Goal: Task Accomplishment & Management: Manage account settings

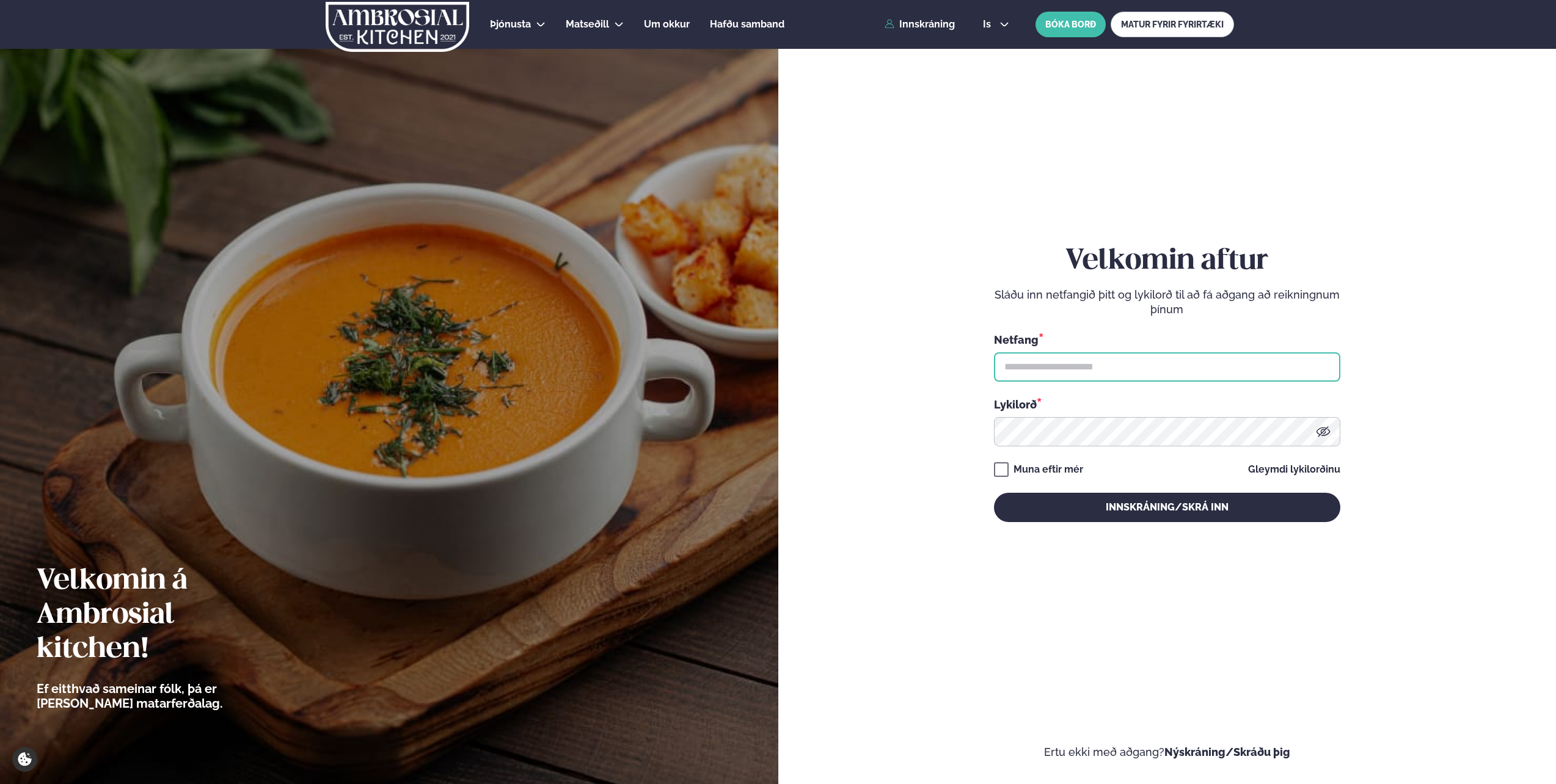
click at [1066, 365] on input "text" at bounding box center [1167, 367] width 346 height 29
type input "**********"
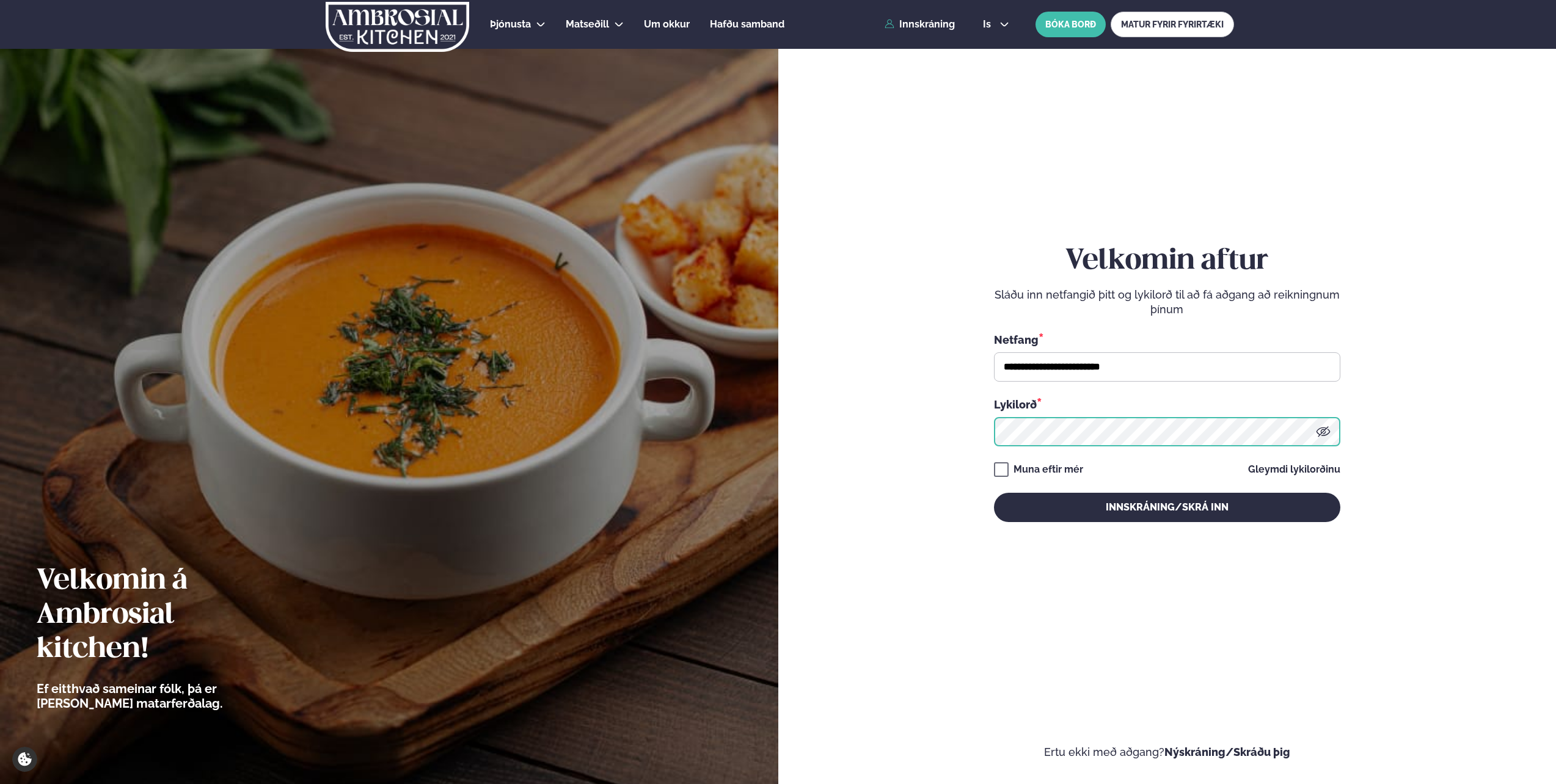
click at [994, 493] on button "Innskráning/Skrá inn" at bounding box center [1167, 508] width 346 height 29
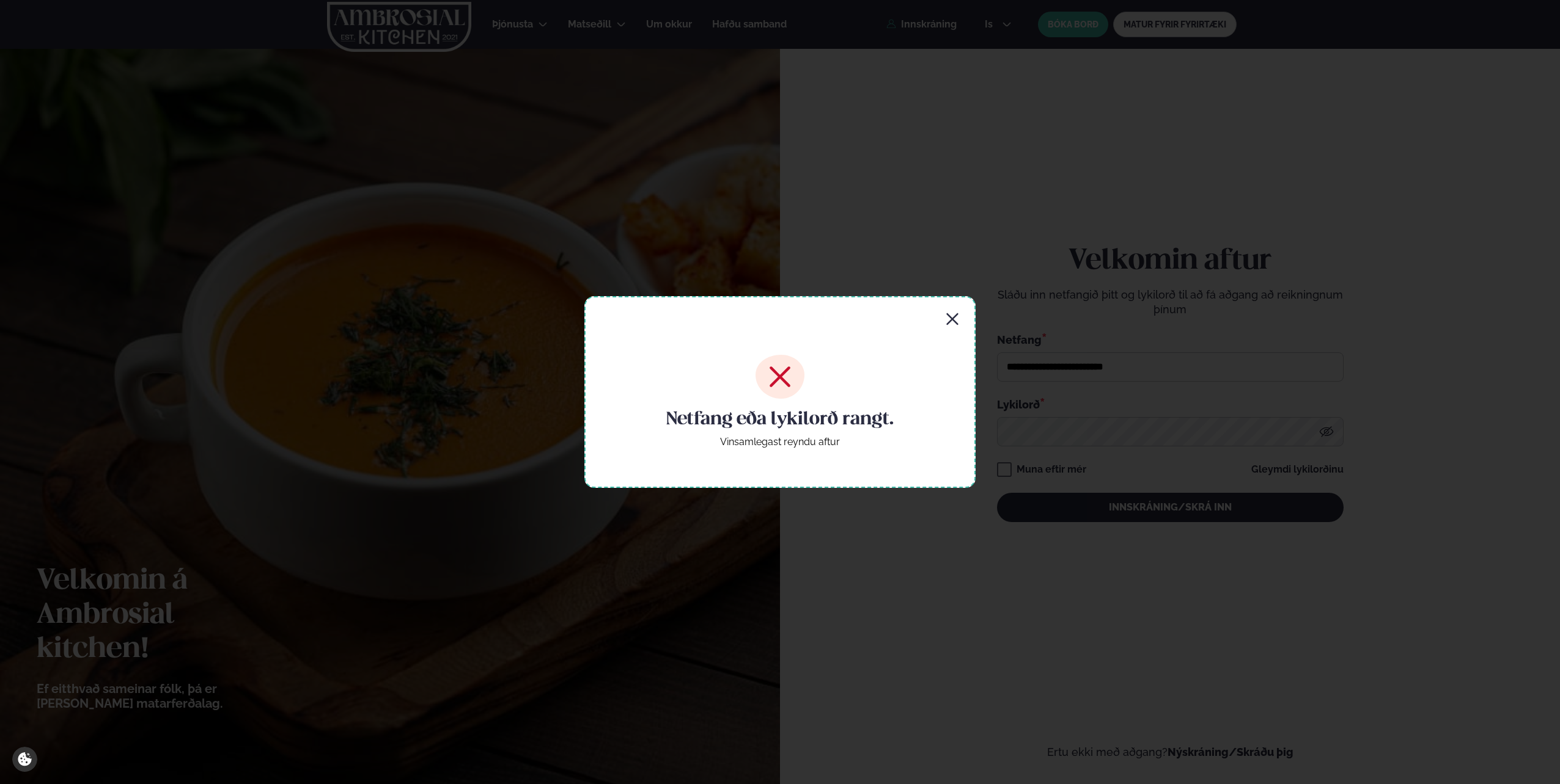
click at [950, 309] on div "Netfang eða lykilorð rangt. Vinsamlegast reyndu aftur" at bounding box center [780, 392] width 391 height 192
click at [1081, 428] on div "Netfang eða lykilorð rangt. Vinsamlegast reyndu aftur" at bounding box center [780, 392] width 1560 height 784
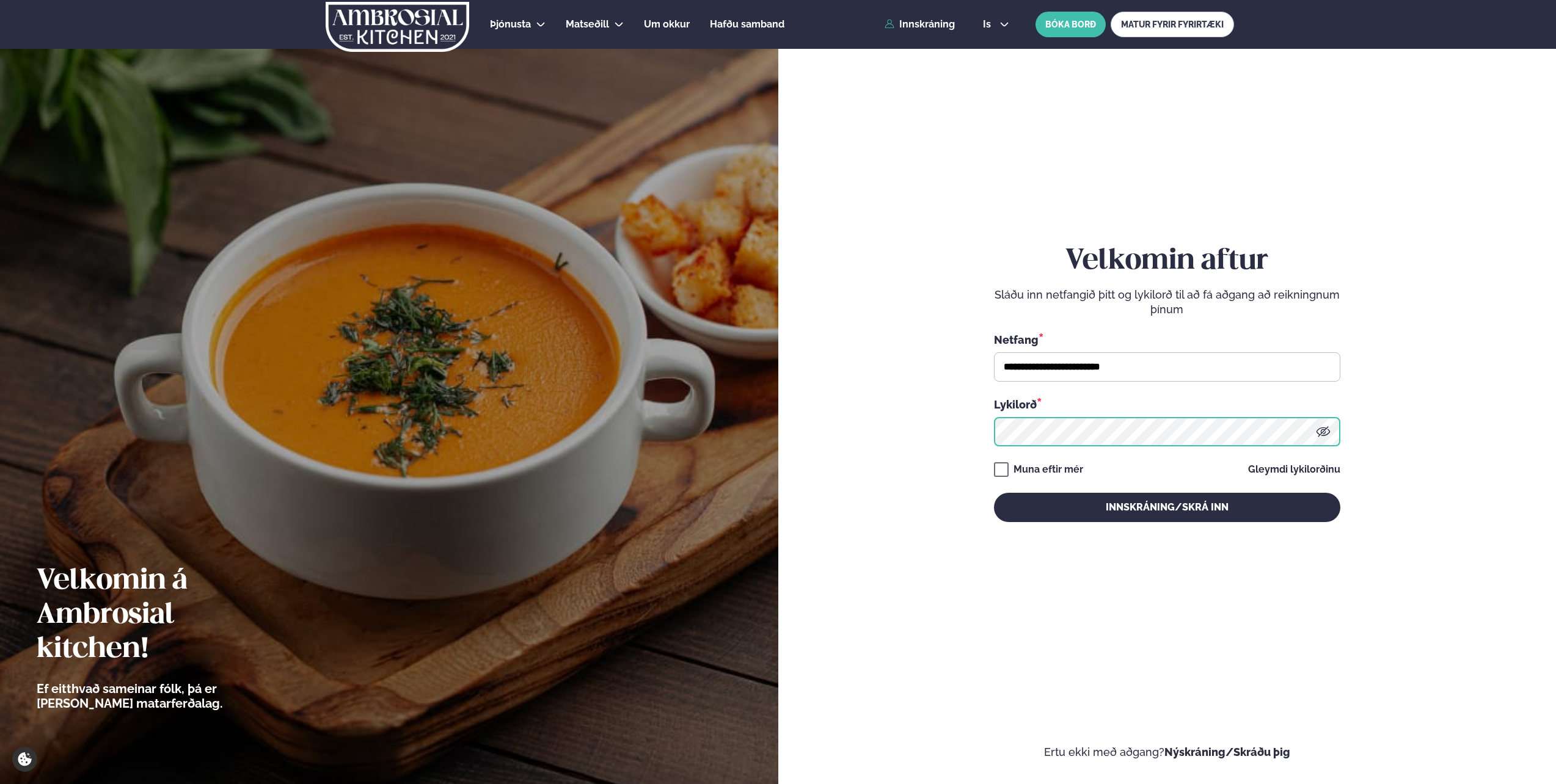
click at [994, 493] on button "Innskráning/Skrá inn" at bounding box center [1167, 508] width 346 height 29
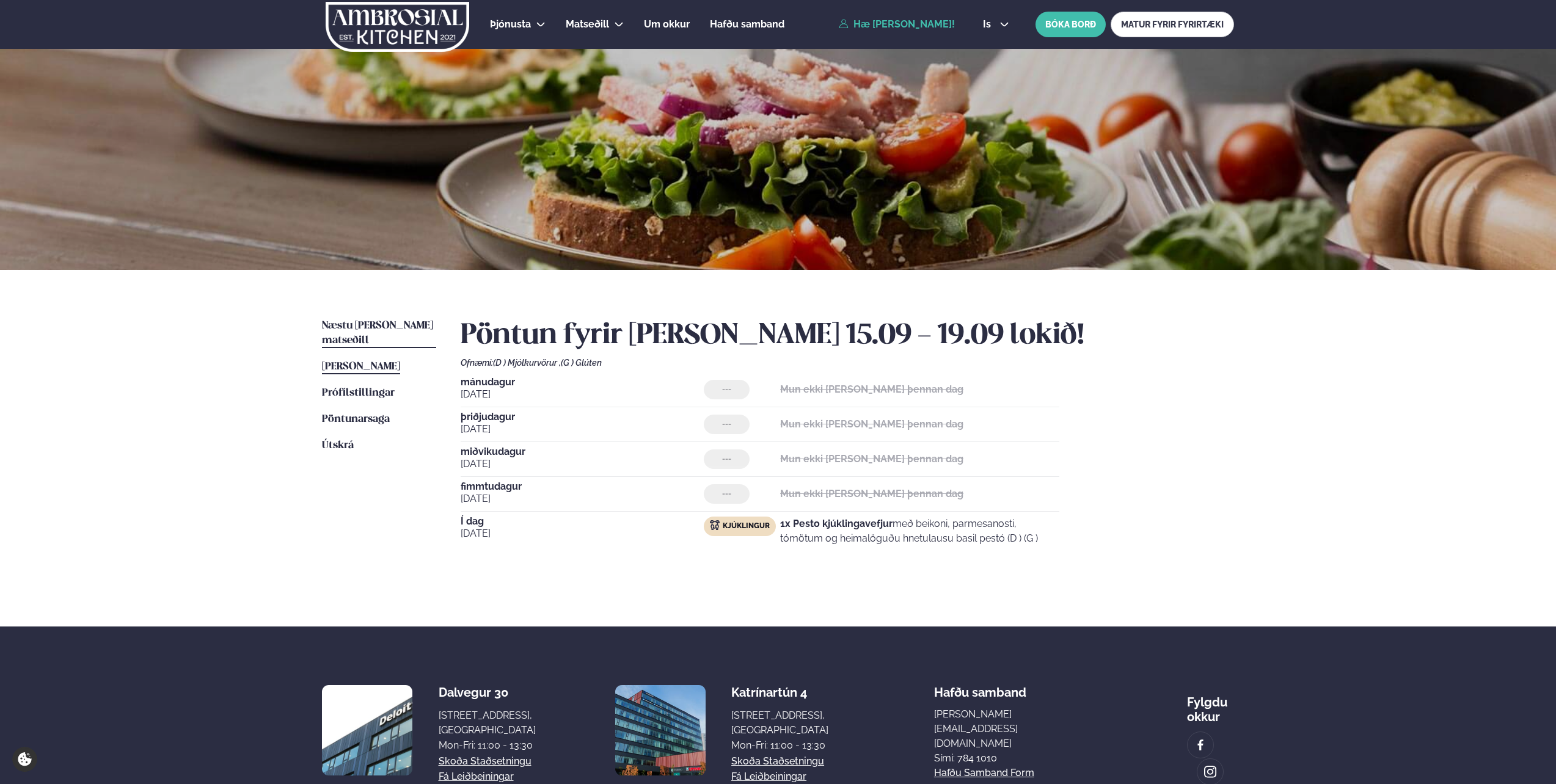
click at [379, 328] on span "Næstu [PERSON_NAME] matseðill" at bounding box center [378, 333] width 111 height 25
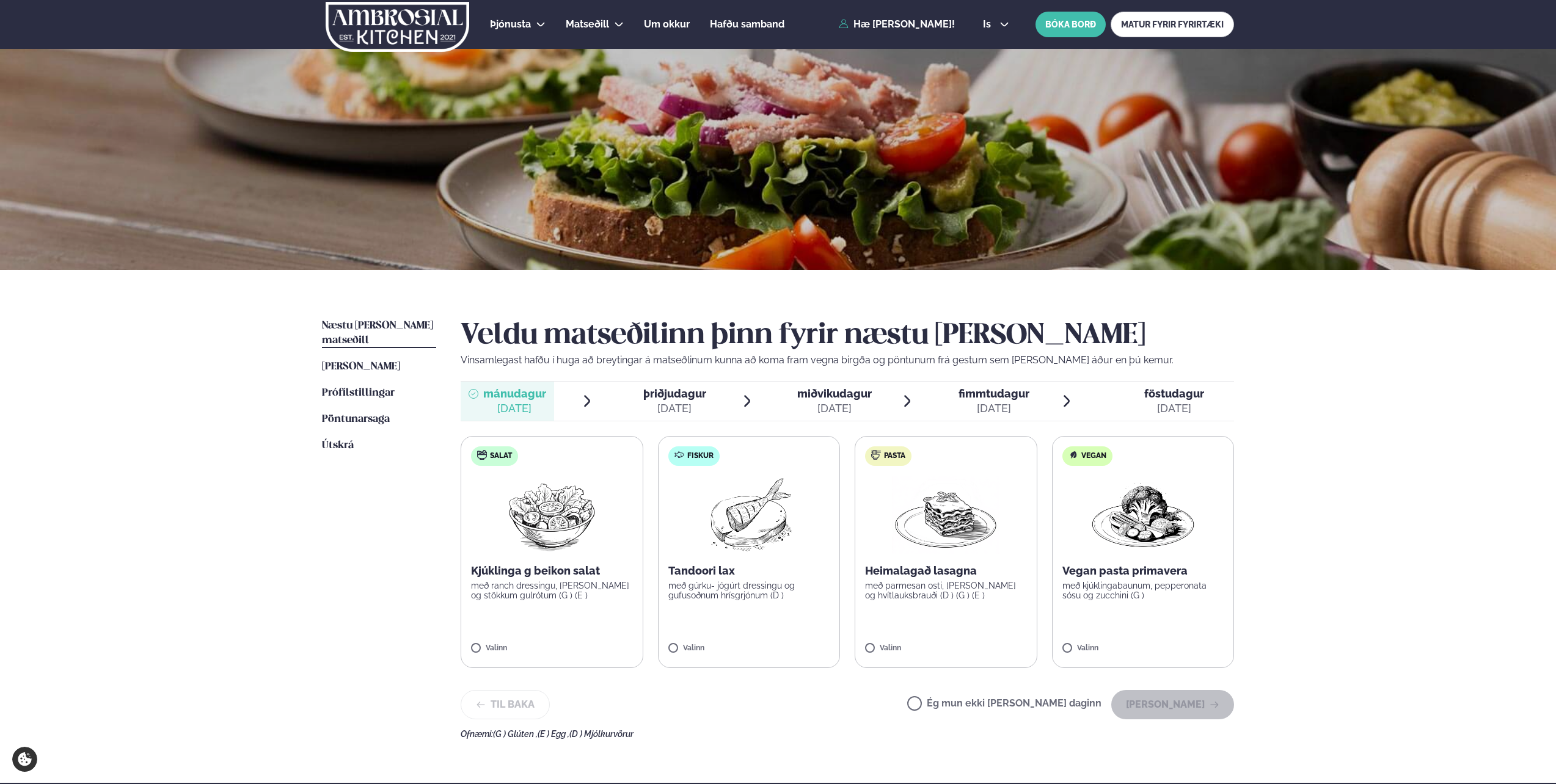
click at [984, 707] on label "Ég mun ekki [PERSON_NAME] daginn" at bounding box center [1004, 706] width 195 height 13
click at [983, 706] on label "Ég mun ekki [PERSON_NAME] daginn" at bounding box center [1004, 706] width 195 height 13
click at [722, 599] on p "með gúrku- jógúrt dressingu og gufusoðnum hrísgrjónum (D )" at bounding box center [749, 591] width 161 height 19
click at [1214, 705] on icon "button" at bounding box center [1214, 705] width 8 height 6
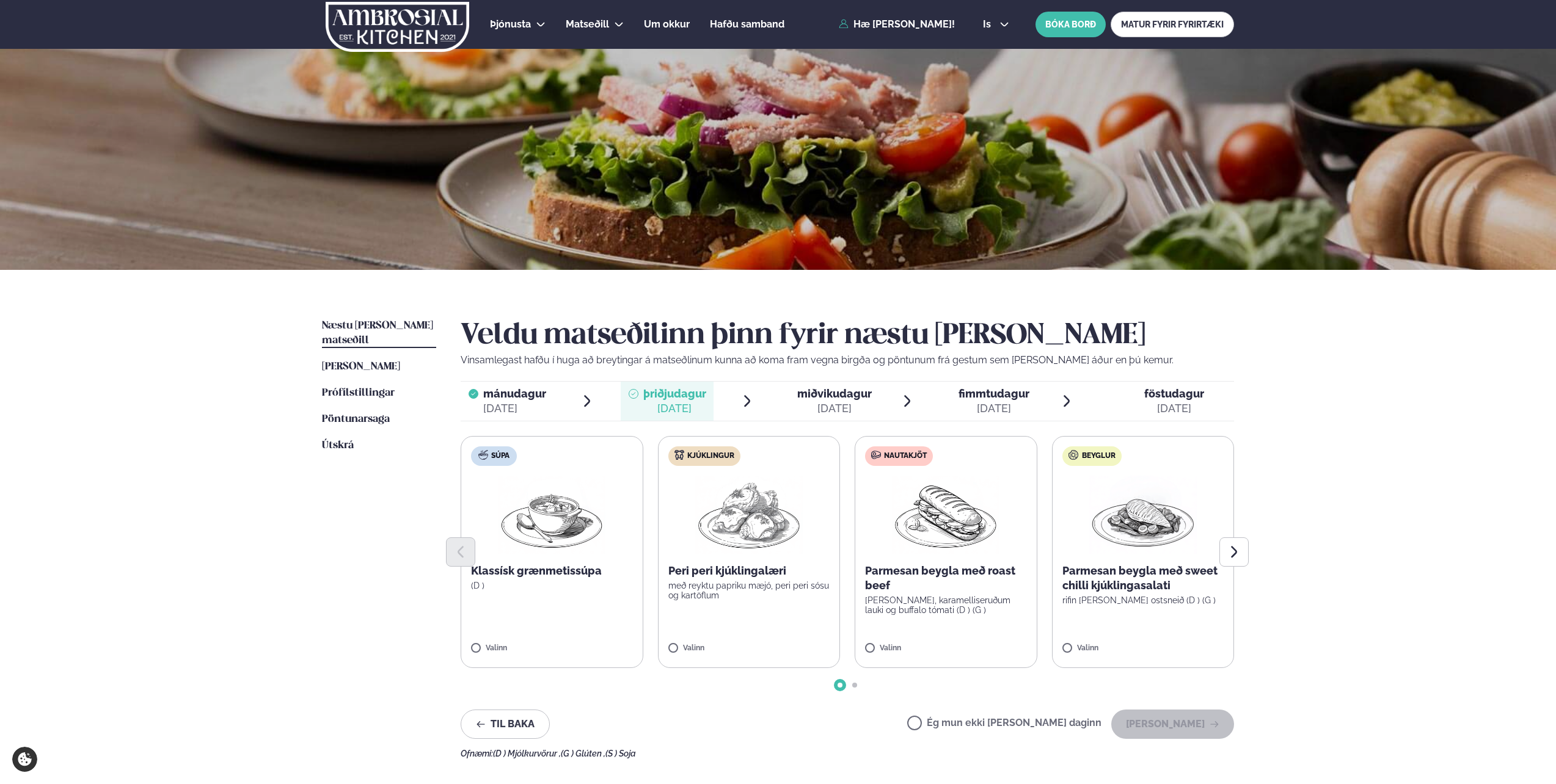
click at [967, 724] on label "Ég mun ekki [PERSON_NAME] daginn" at bounding box center [1004, 725] width 195 height 13
click at [1135, 721] on button "[PERSON_NAME]" at bounding box center [1172, 724] width 123 height 29
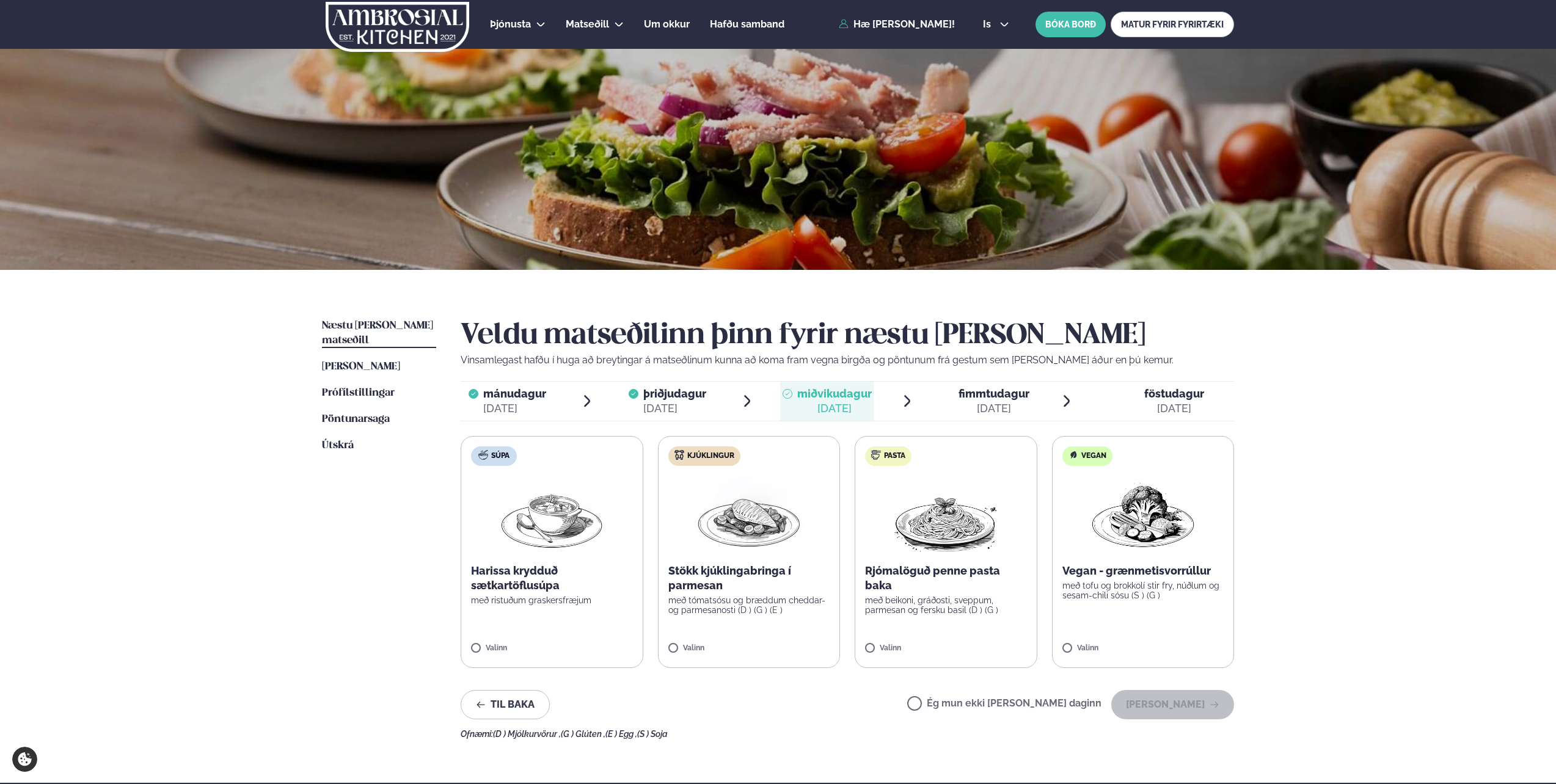
click at [1013, 706] on label "Ég mun ekki [PERSON_NAME] daginn" at bounding box center [1004, 706] width 195 height 13
click at [1151, 708] on button "[PERSON_NAME]" at bounding box center [1172, 705] width 123 height 29
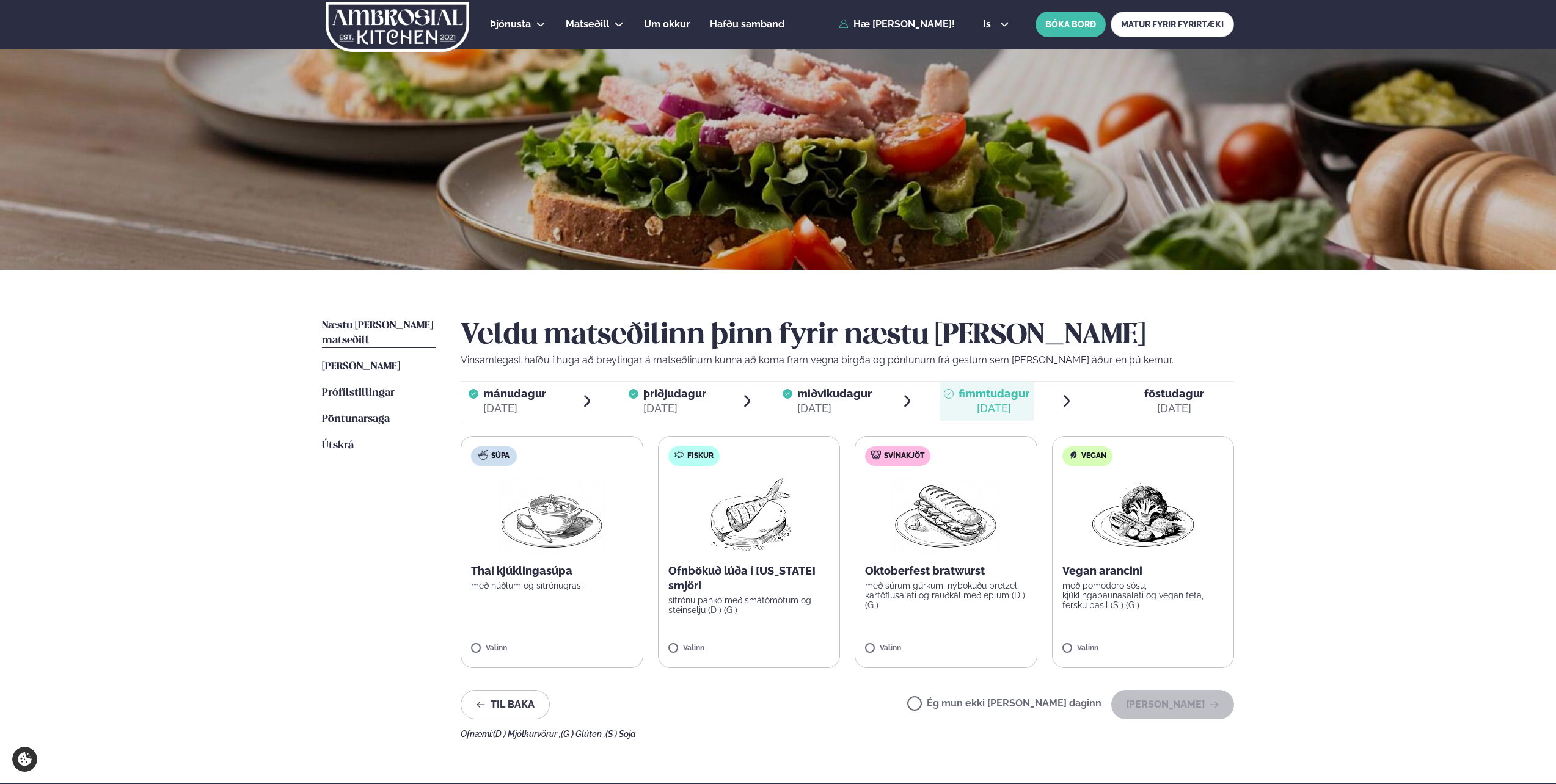
click at [1067, 701] on label "Ég mun ekki [PERSON_NAME] daginn" at bounding box center [1004, 706] width 195 height 13
click at [1197, 707] on button "[PERSON_NAME]" at bounding box center [1172, 705] width 123 height 29
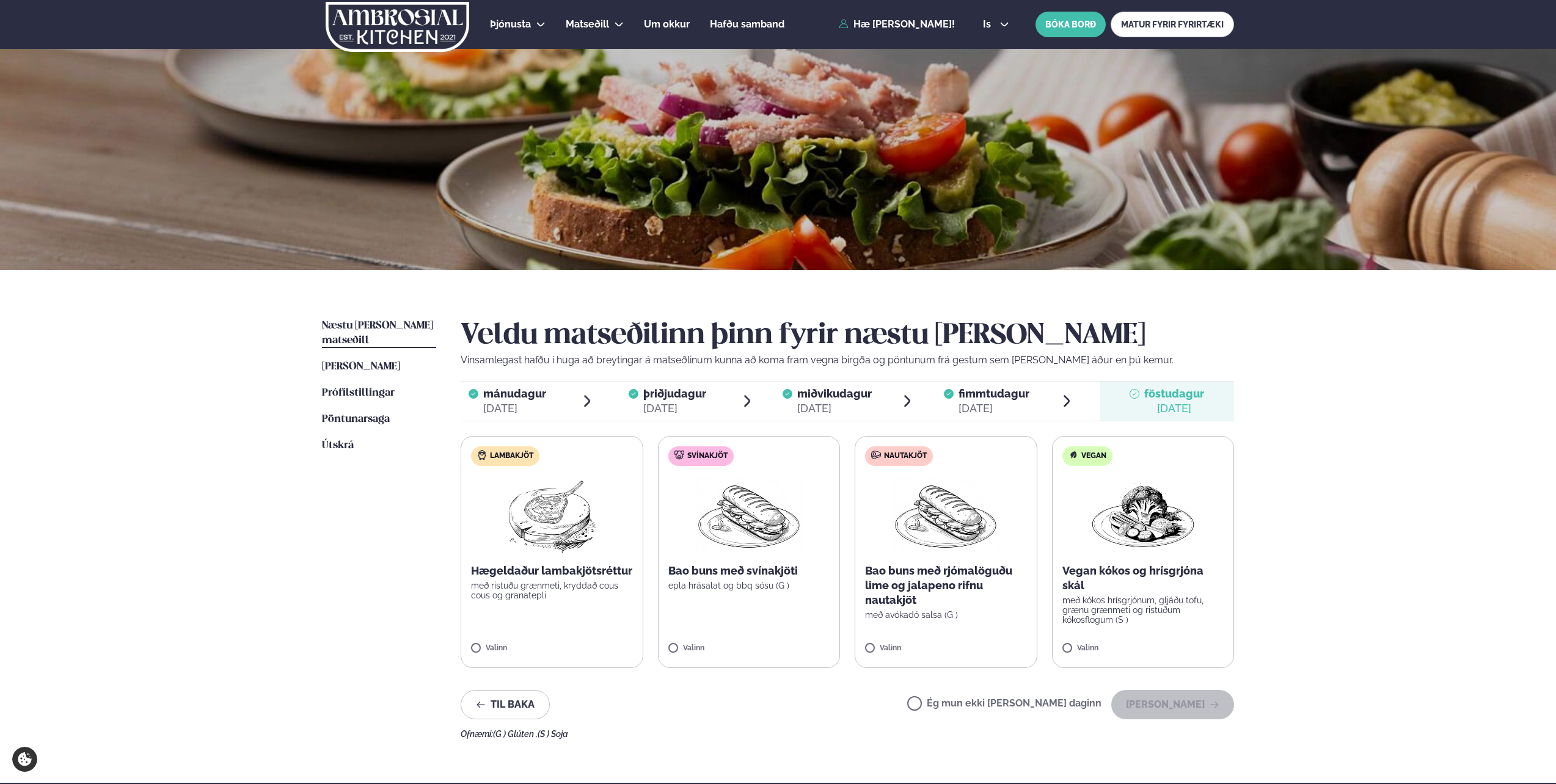
click at [1050, 698] on div "Ég mun ekki [PERSON_NAME] daginn [PERSON_NAME]" at bounding box center [1071, 705] width 327 height 29
click at [1077, 702] on label "Ég mun ekki [PERSON_NAME] daginn" at bounding box center [1004, 706] width 195 height 13
click at [1184, 704] on button "[PERSON_NAME]" at bounding box center [1172, 705] width 123 height 29
